Goal: Information Seeking & Learning: Learn about a topic

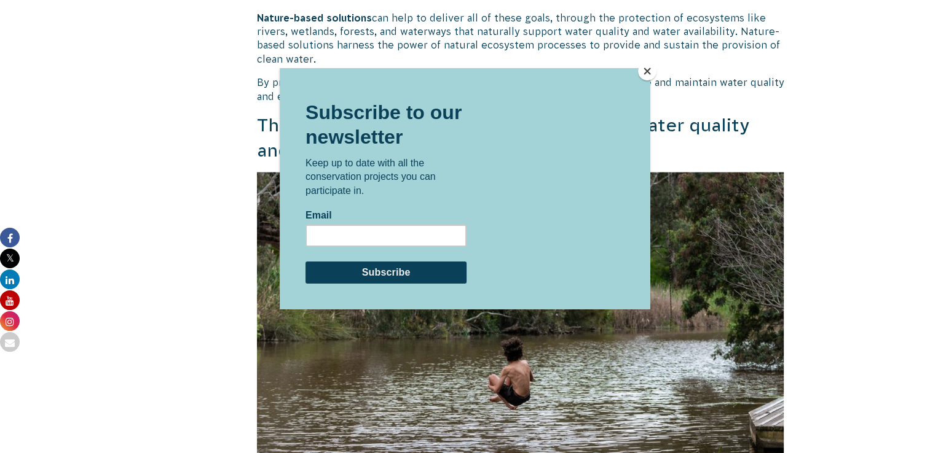
scroll to position [2468, 0]
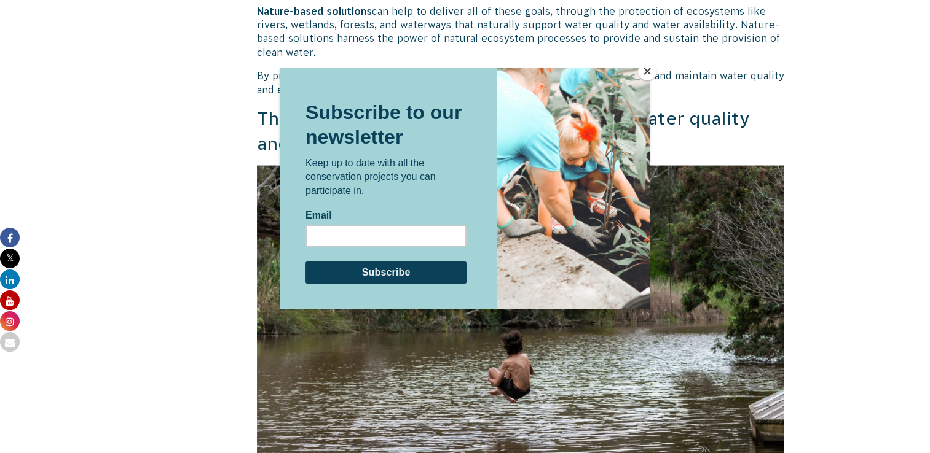
click at [646, 69] on button "Close" at bounding box center [647, 71] width 18 height 18
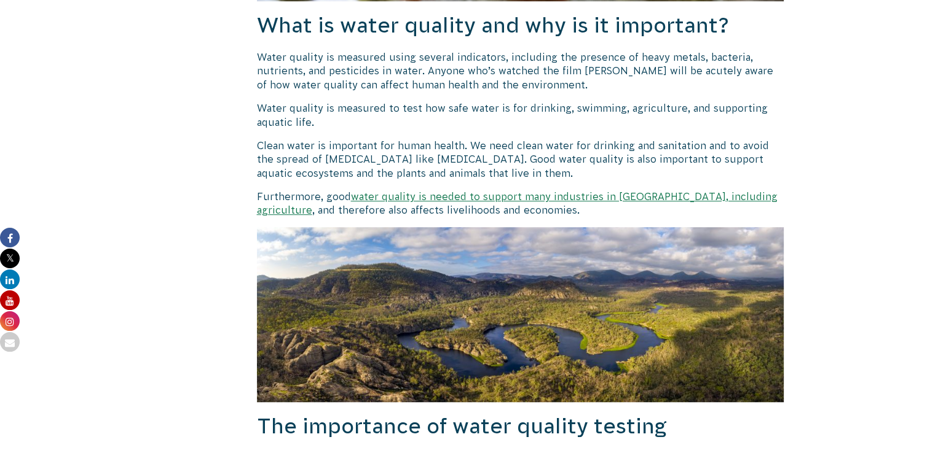
scroll to position [862, 0]
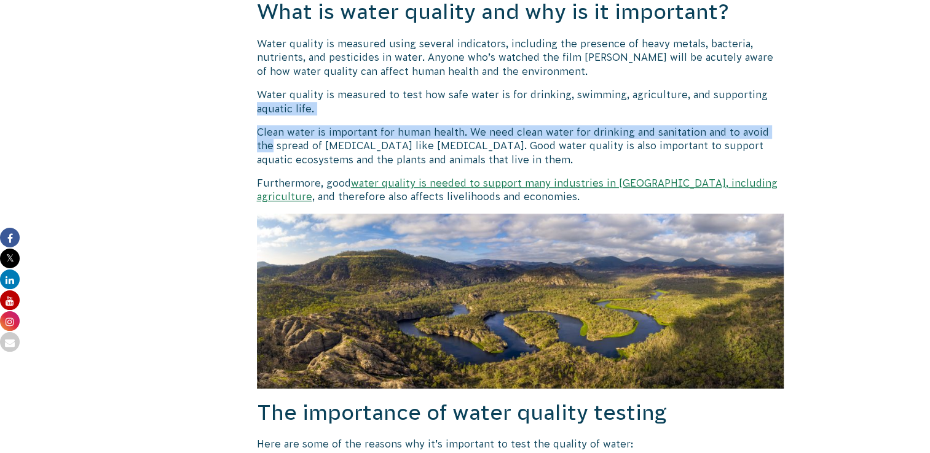
drag, startPoint x: 918, startPoint y: 92, endPoint x: 922, endPoint y: 116, distance: 23.6
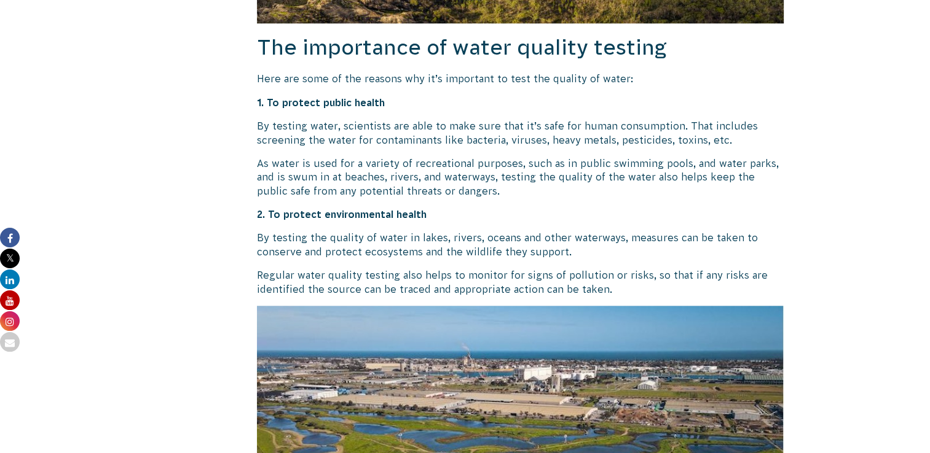
scroll to position [1214, 0]
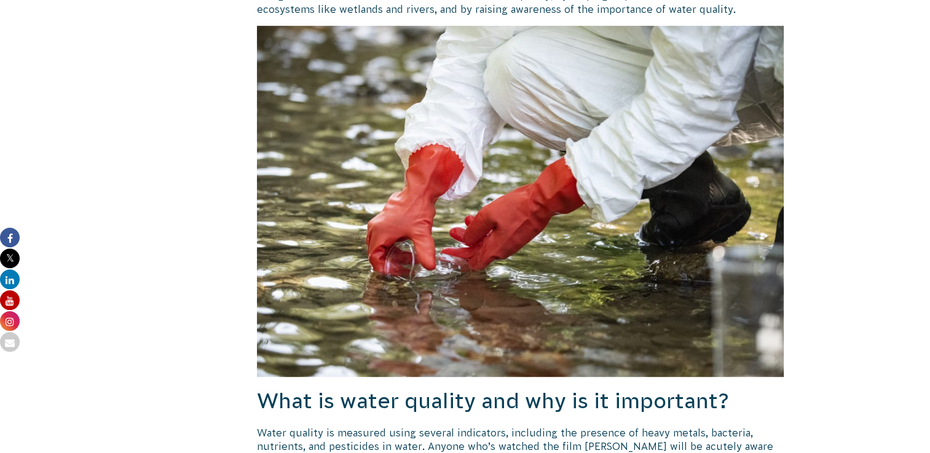
scroll to position [600, 0]
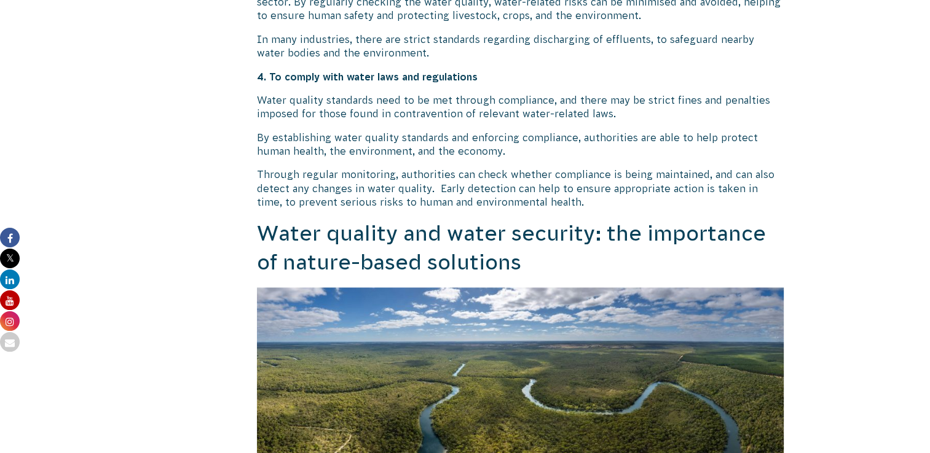
scroll to position [1808, 0]
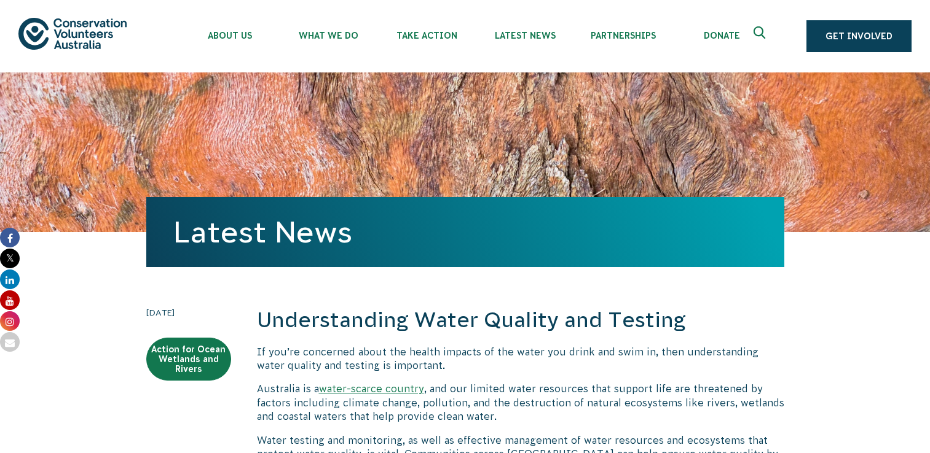
scroll to position [1214, 0]
